Goal: Go to known website: Go to known website

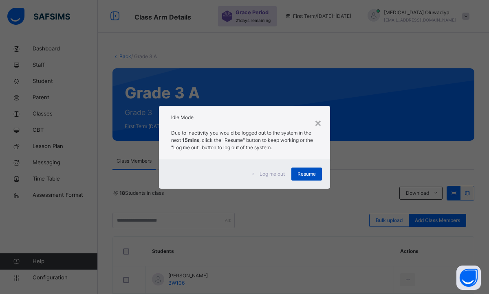
click at [307, 175] on span "Resume" at bounding box center [306, 174] width 18 height 7
